Goal: Information Seeking & Learning: Learn about a topic

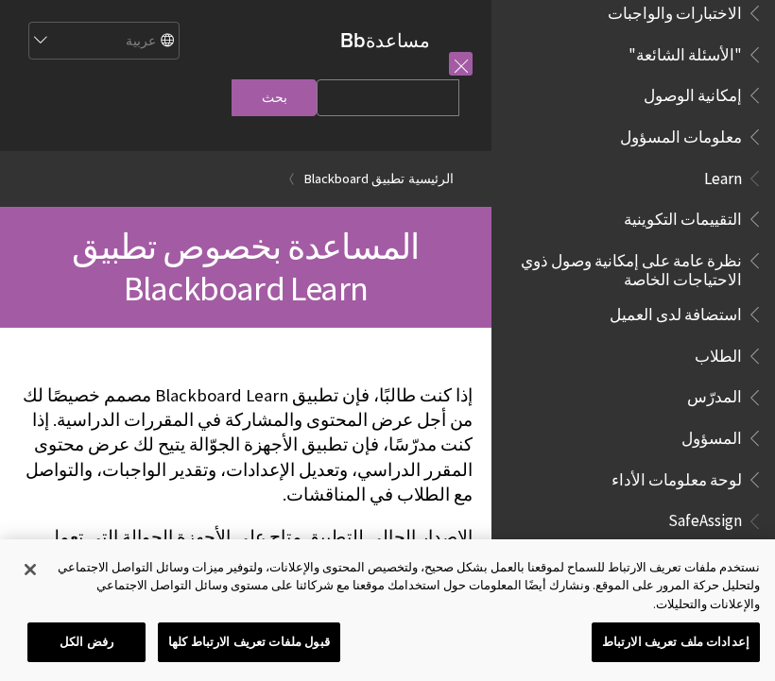
scroll to position [991, 0]
